Goal: Information Seeking & Learning: Learn about a topic

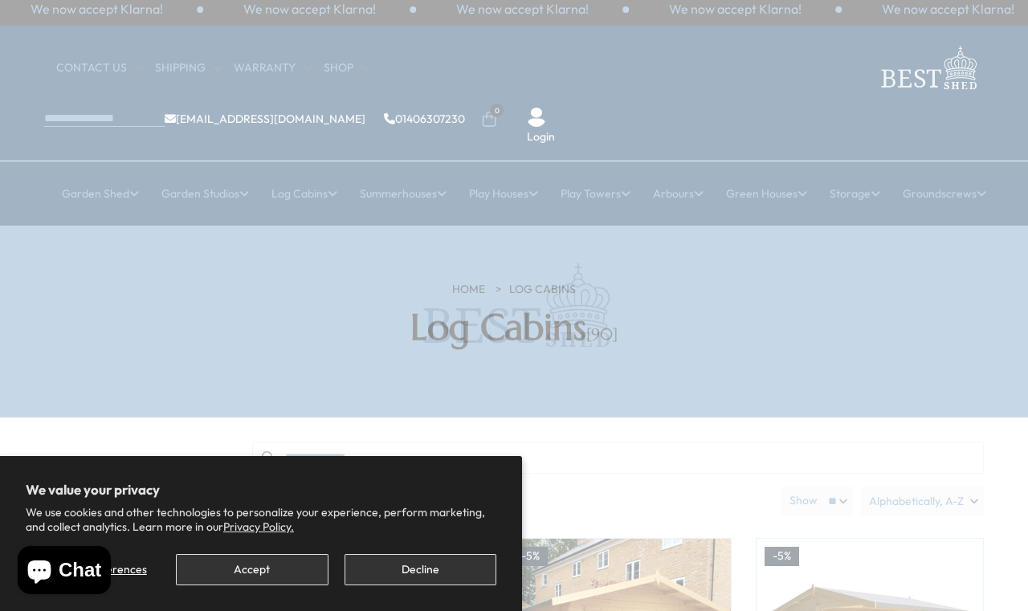
scroll to position [8, 0]
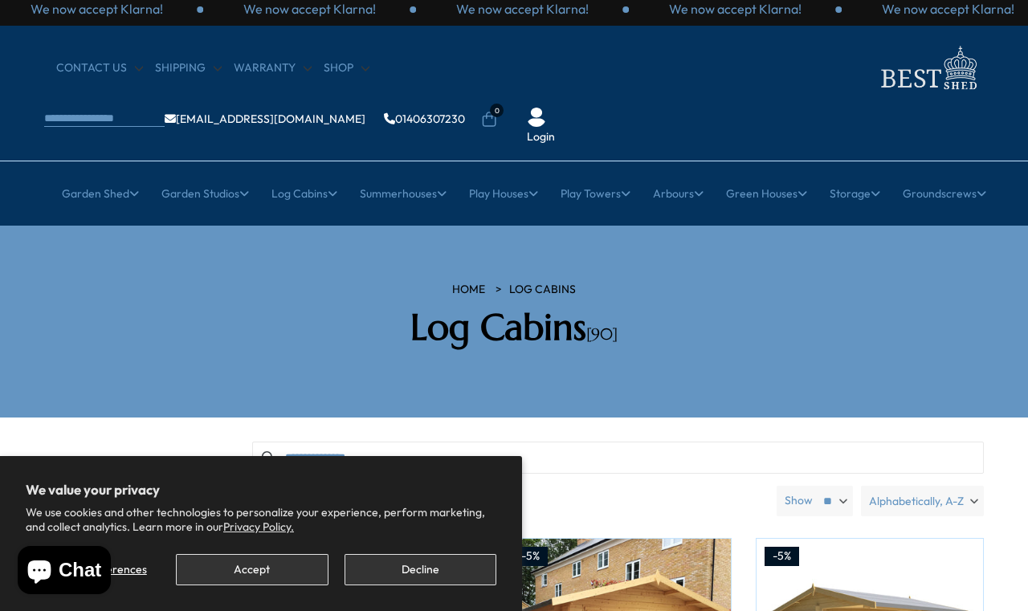
click at [265, 557] on button "Accept" at bounding box center [252, 569] width 152 height 31
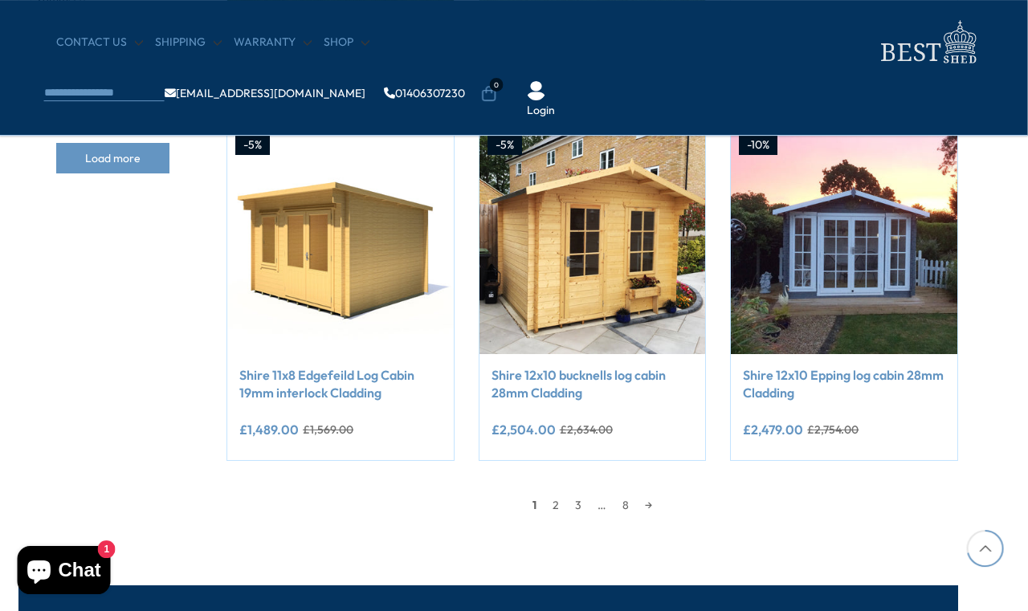
scroll to position [1334, 26]
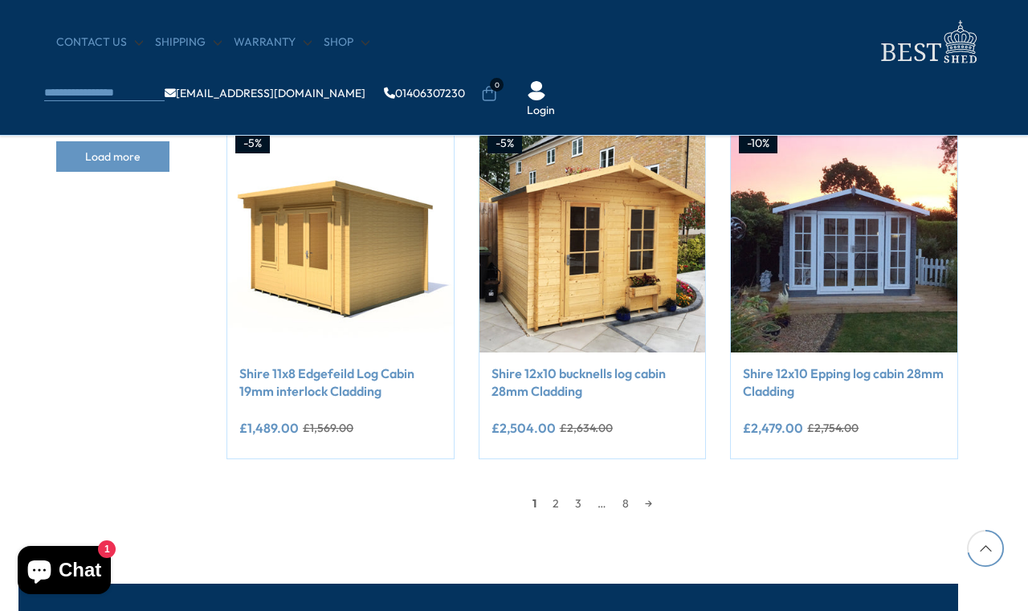
click at [552, 505] on link "2" at bounding box center [556, 504] width 22 height 24
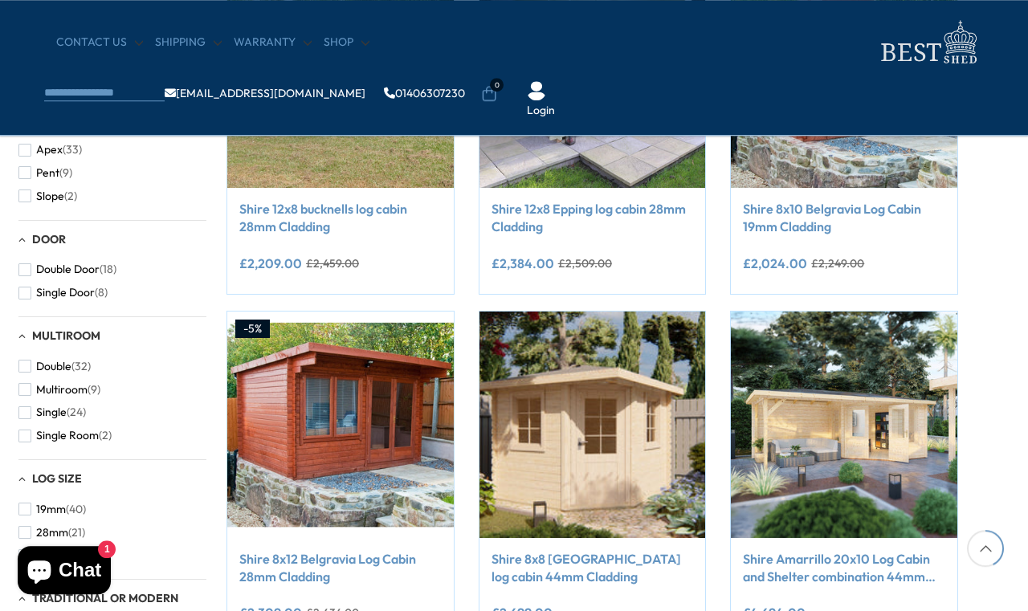
scroll to position [811, 26]
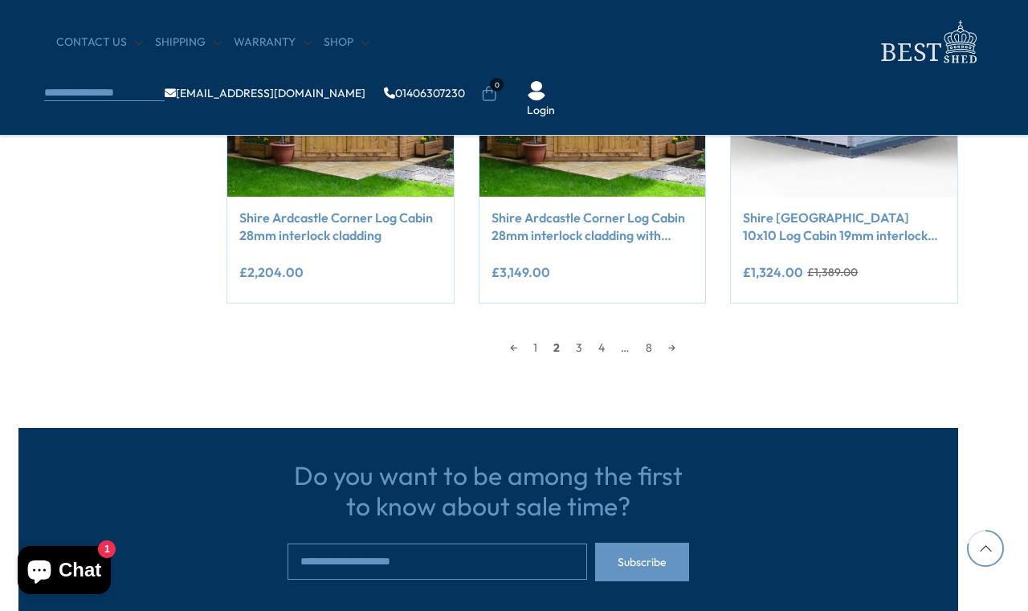
click at [579, 346] on link "3" at bounding box center [579, 348] width 22 height 24
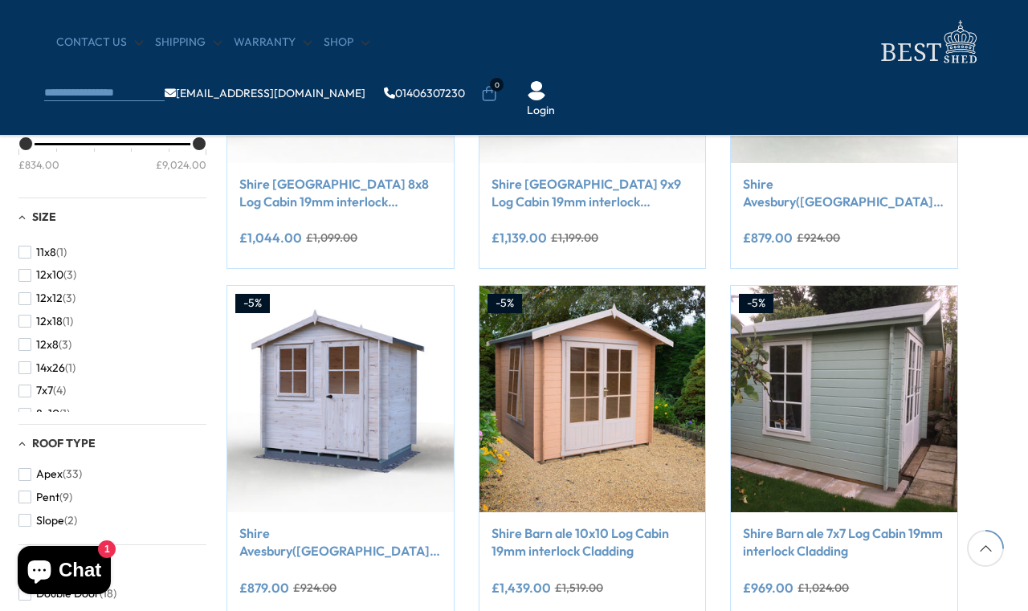
scroll to position [206, 0]
click at [60, 349] on span "(3)" at bounding box center [65, 342] width 13 height 14
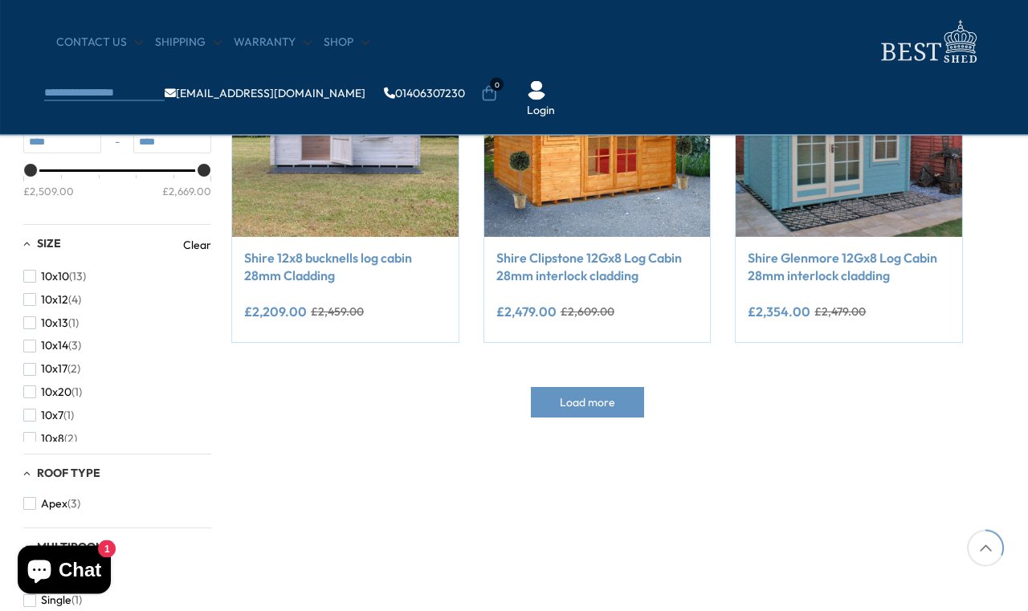
scroll to position [403, 21]
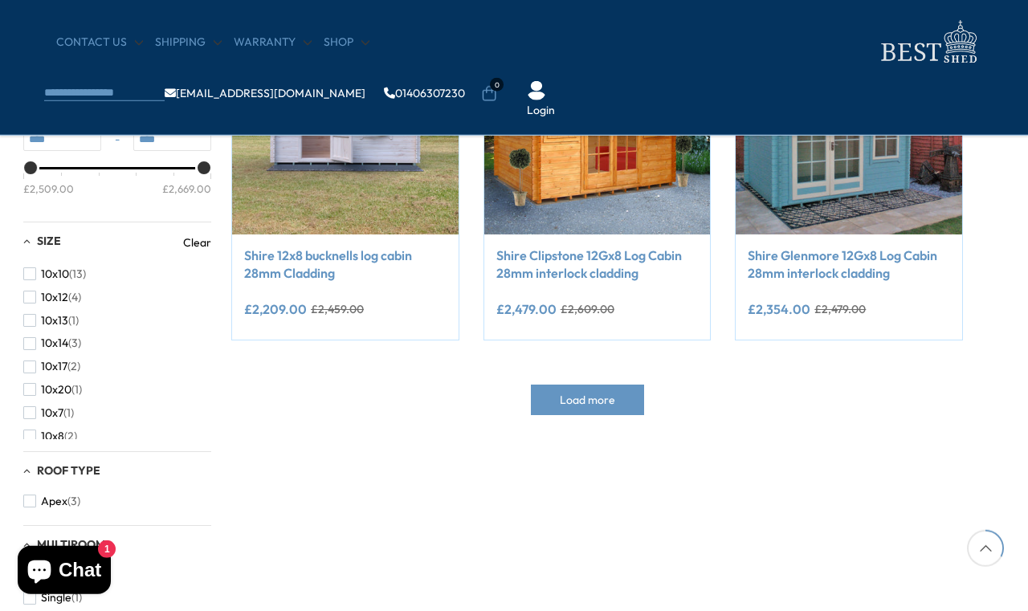
click at [576, 402] on span "Load more" at bounding box center [587, 399] width 55 height 11
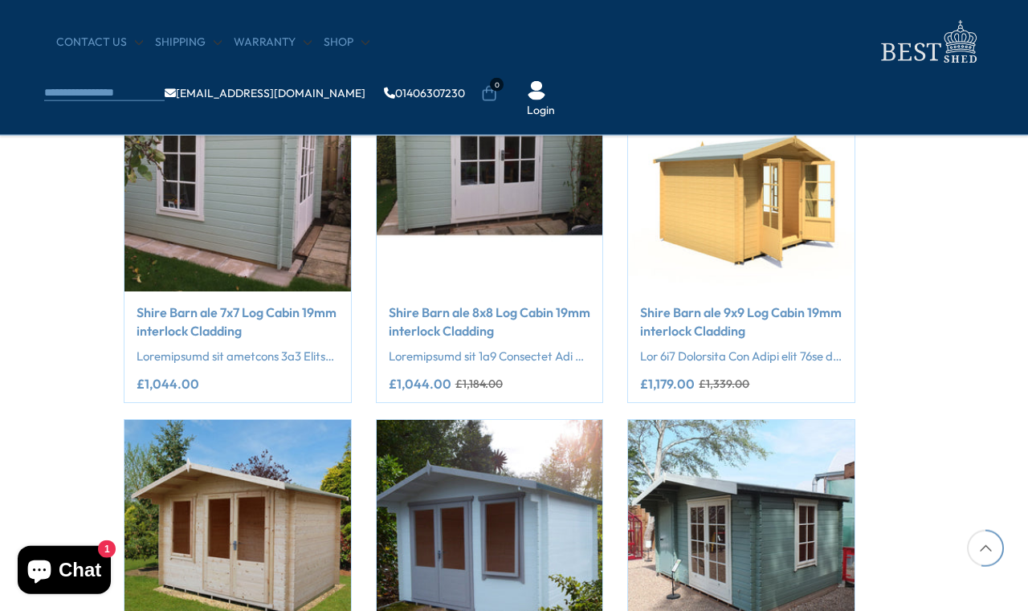
scroll to position [1760, 129]
click at [517, 325] on link "Shire Barn ale 8x8 Log Cabin 19mm interlock Cladding" at bounding box center [490, 321] width 202 height 36
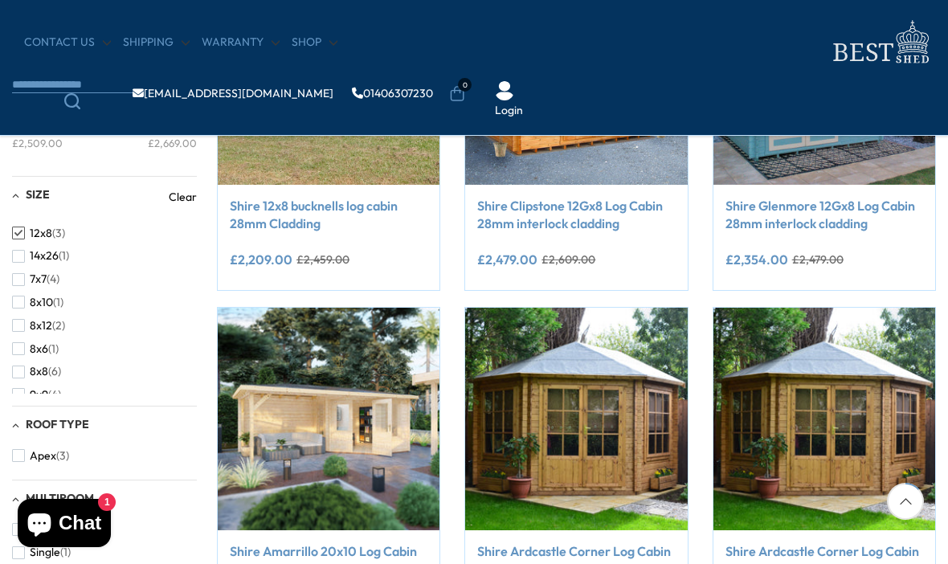
scroll to position [296, 0]
click at [47, 343] on span "8x6" at bounding box center [39, 350] width 18 height 14
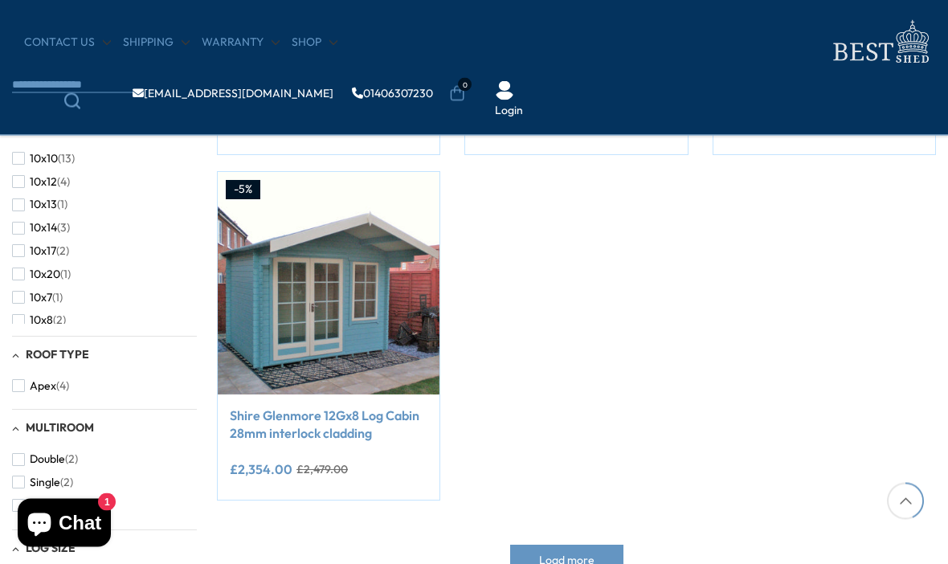
scroll to position [573, 0]
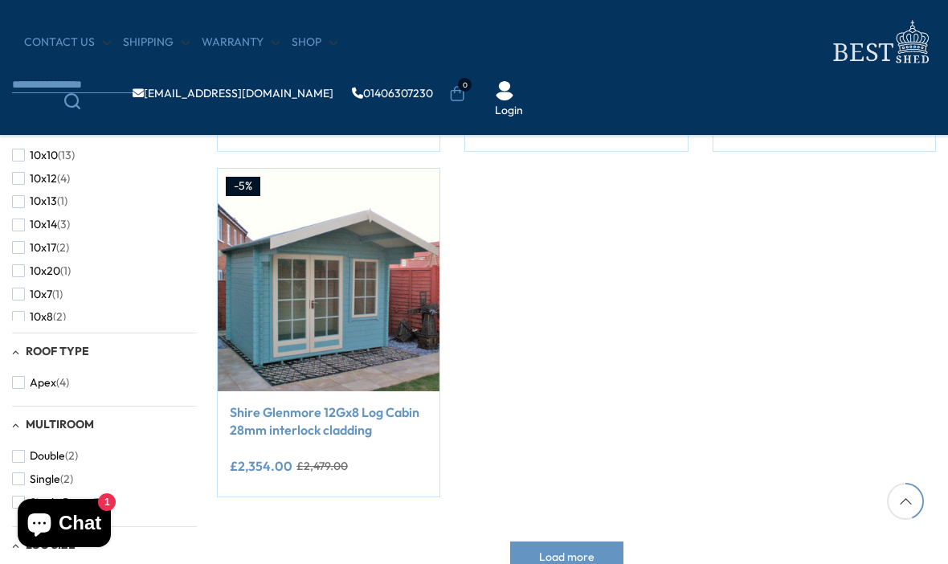
click at [585, 562] on button "Load more" at bounding box center [566, 557] width 113 height 31
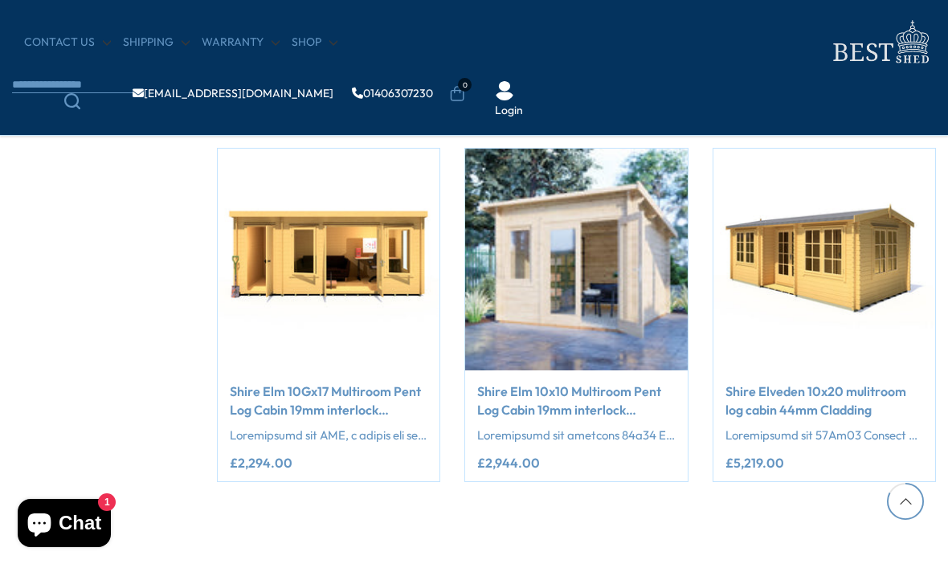
scroll to position [2697, 0]
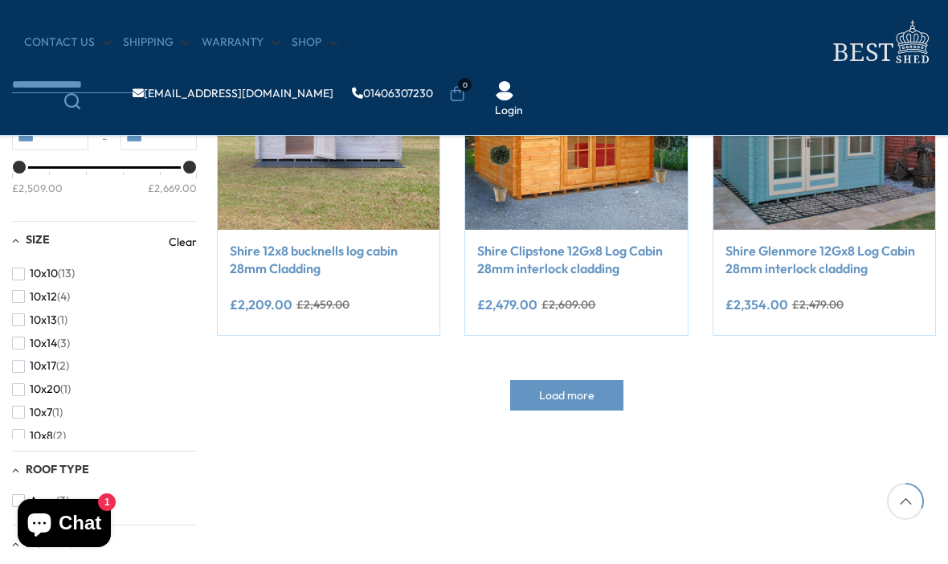
scroll to position [384, 0]
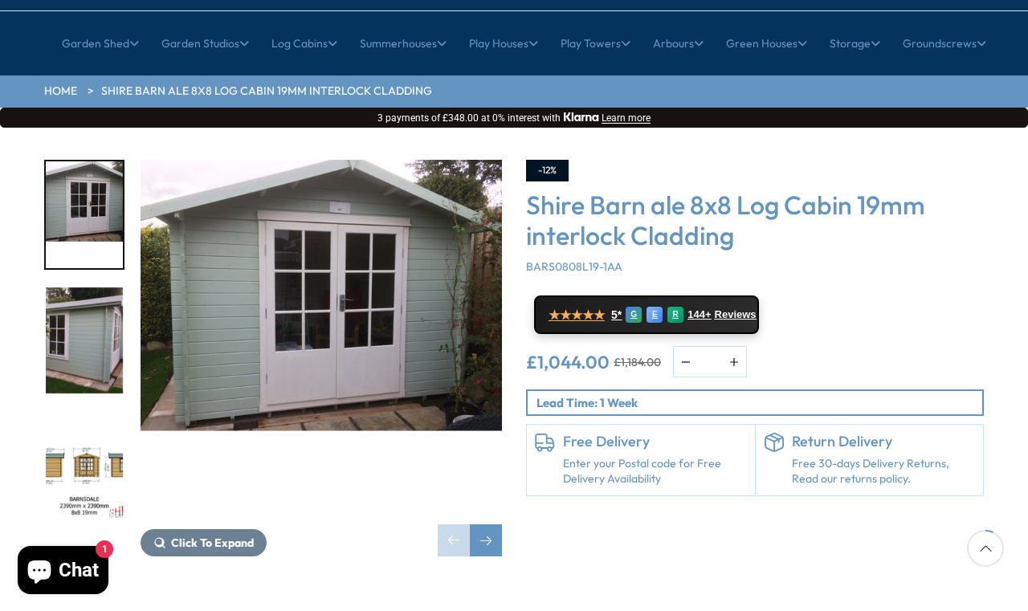
scroll to position [159, 0]
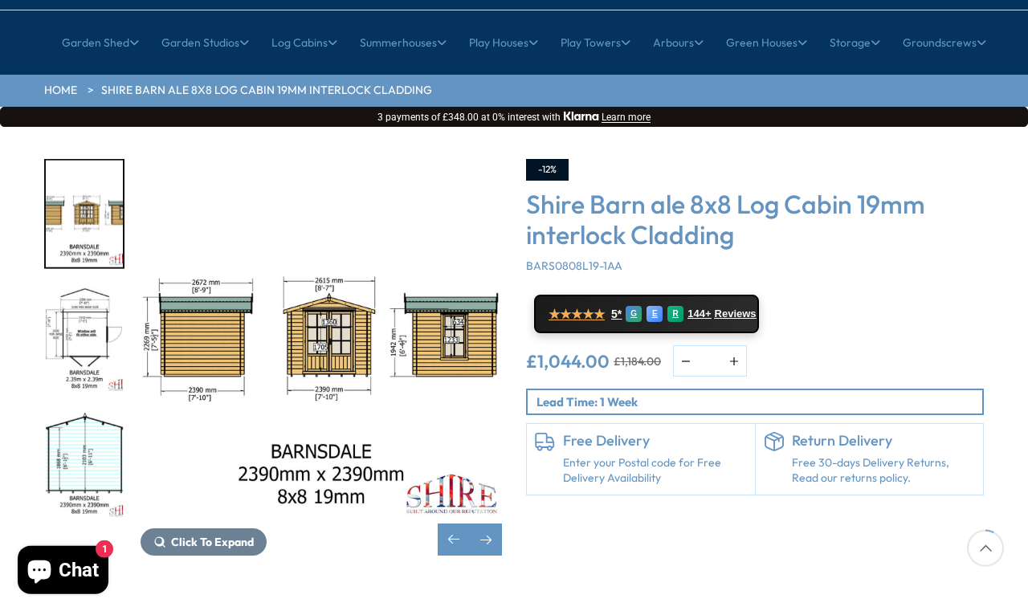
click at [97, 413] on img "5 / 10" at bounding box center [84, 465] width 77 height 107
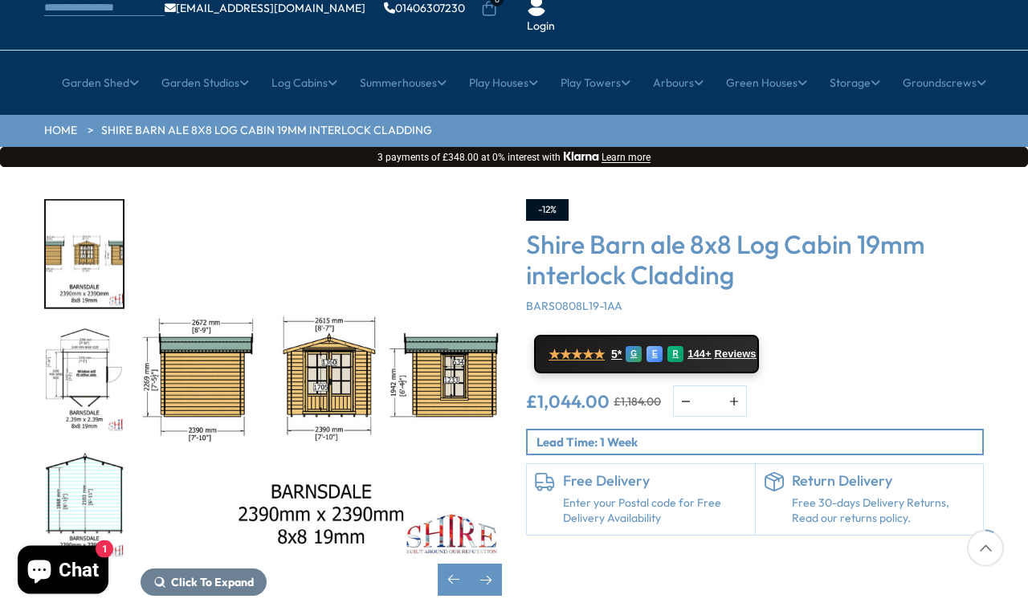
scroll to position [0, 0]
